Goal: Navigation & Orientation: Find specific page/section

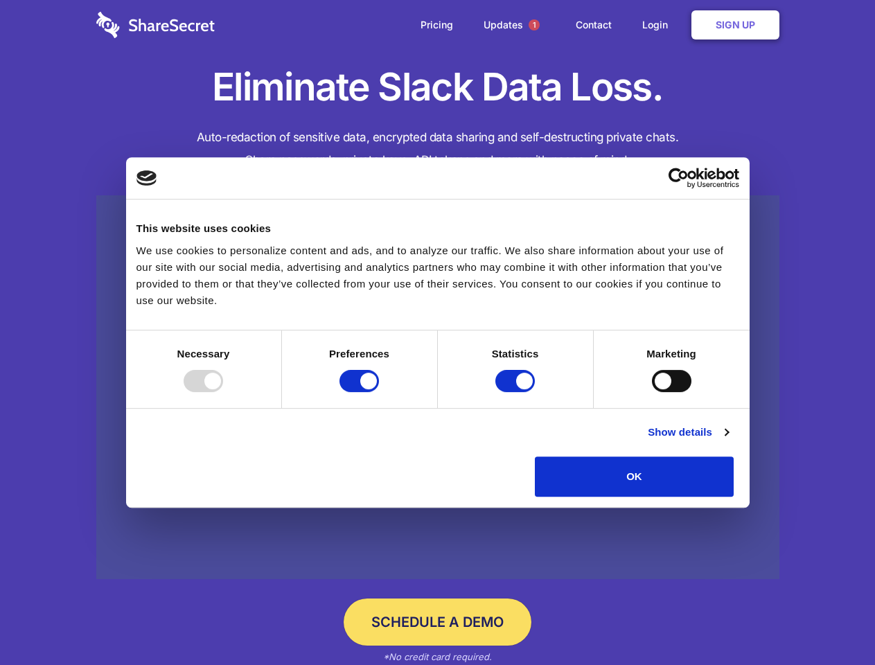
click at [223, 392] on div at bounding box center [204, 381] width 40 height 22
click at [379, 392] on input "Preferences" at bounding box center [360, 381] width 40 height 22
checkbox input "false"
click at [517, 392] on input "Statistics" at bounding box center [516, 381] width 40 height 22
checkbox input "false"
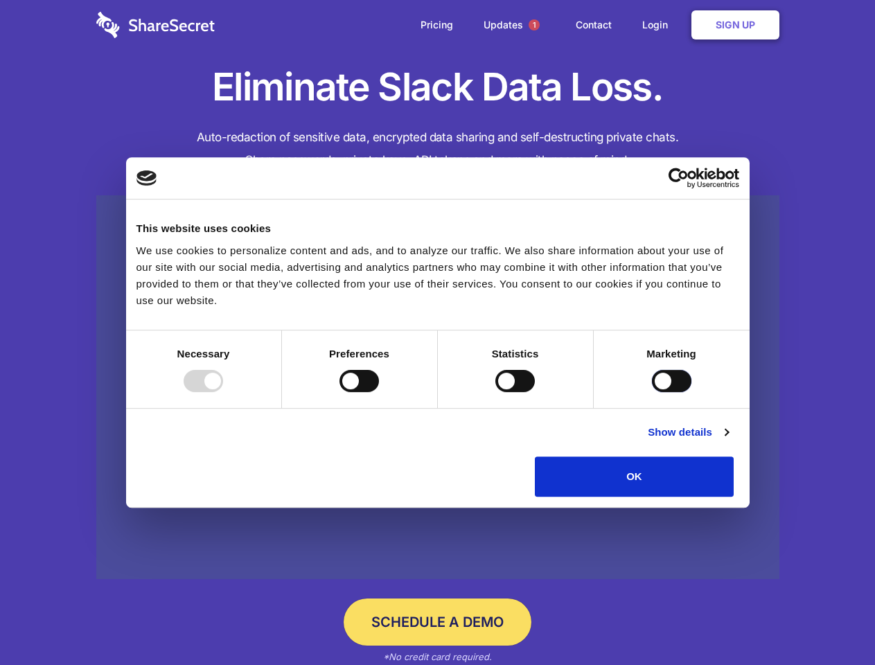
click at [652, 392] on input "Marketing" at bounding box center [672, 381] width 40 height 22
checkbox input "true"
click at [728, 441] on link "Show details" at bounding box center [688, 432] width 80 height 17
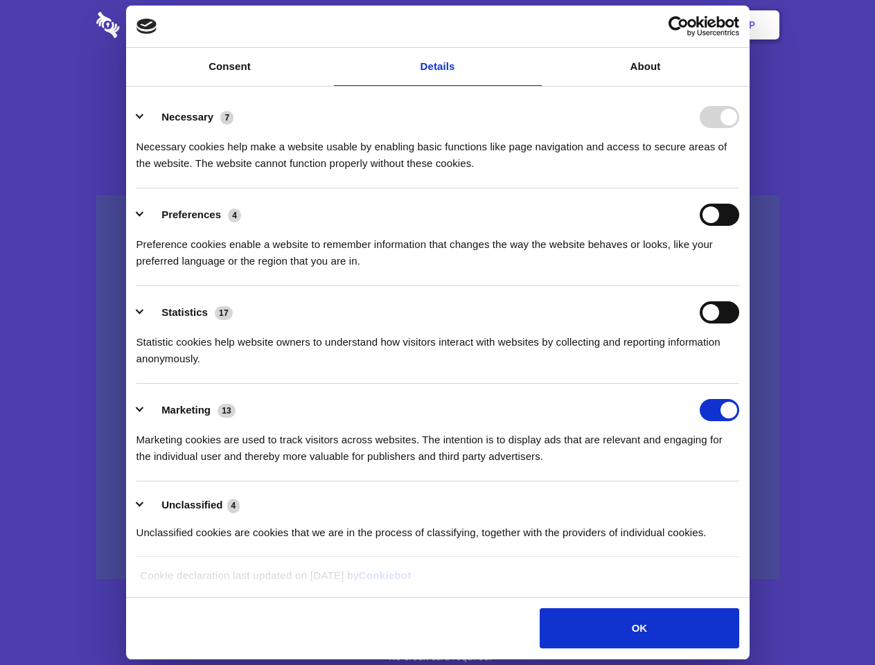
click at [746, 502] on ul "Necessary 7 Necessary cookies help make a website usable by enabling basic func…" at bounding box center [438, 324] width 616 height 467
click at [534, 25] on span "1" at bounding box center [534, 24] width 11 height 11
